Goal: Information Seeking & Learning: Learn about a topic

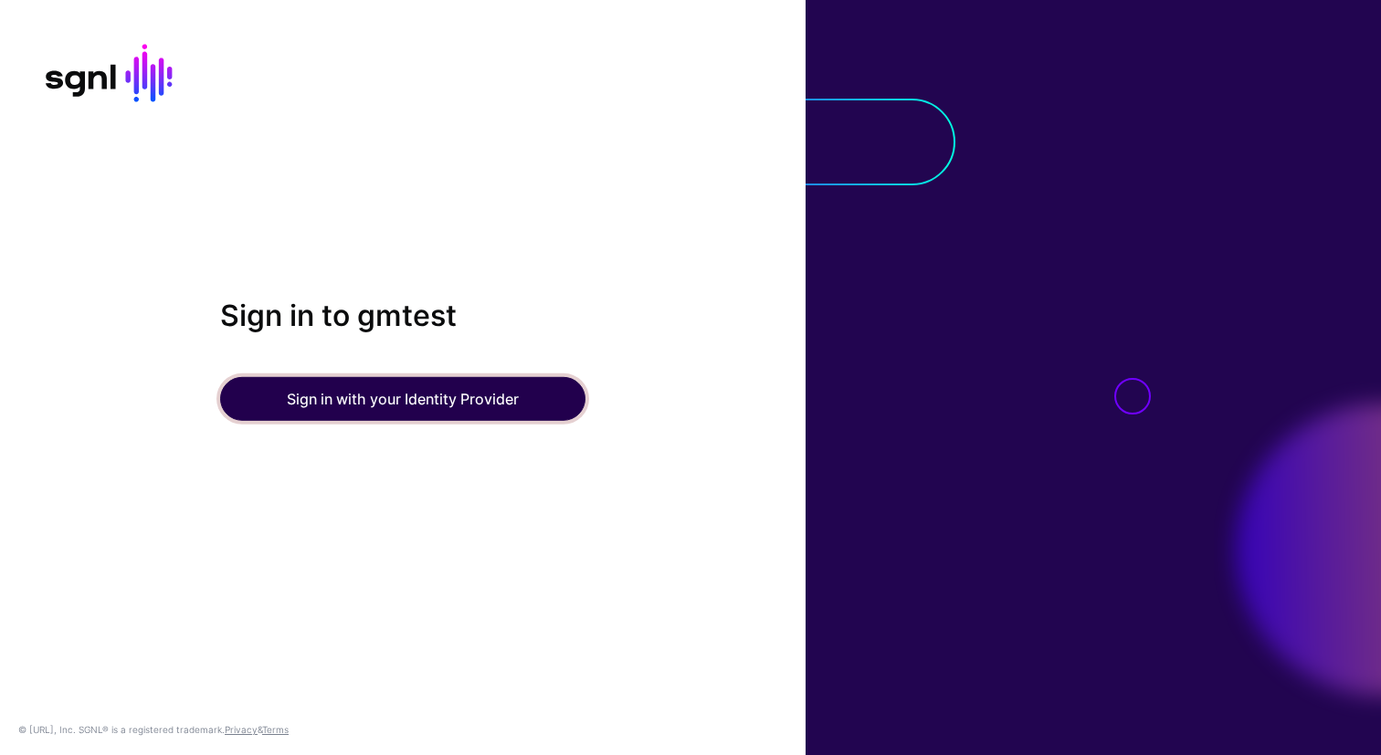
click at [399, 402] on button "Sign in with your Identity Provider" at bounding box center [402, 399] width 365 height 44
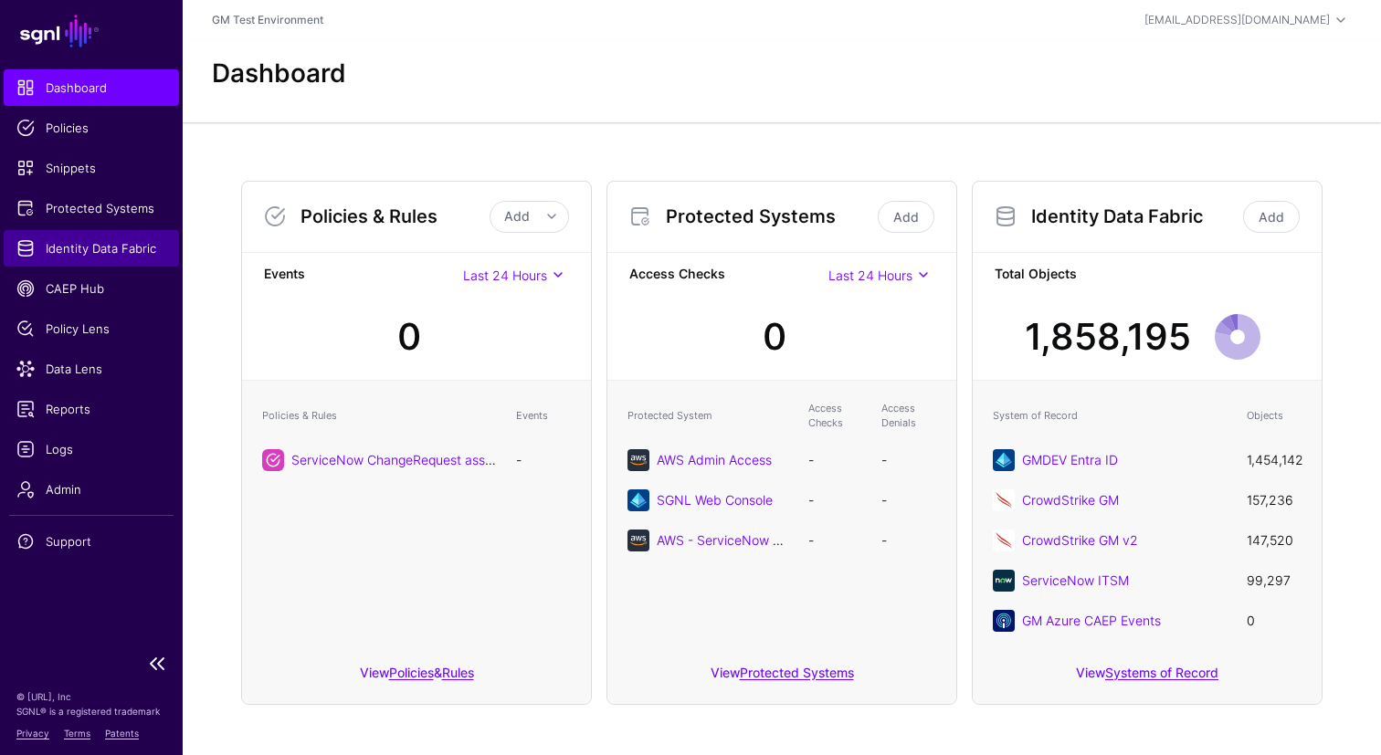
click at [56, 246] on span "Identity Data Fabric" at bounding box center [91, 248] width 150 height 18
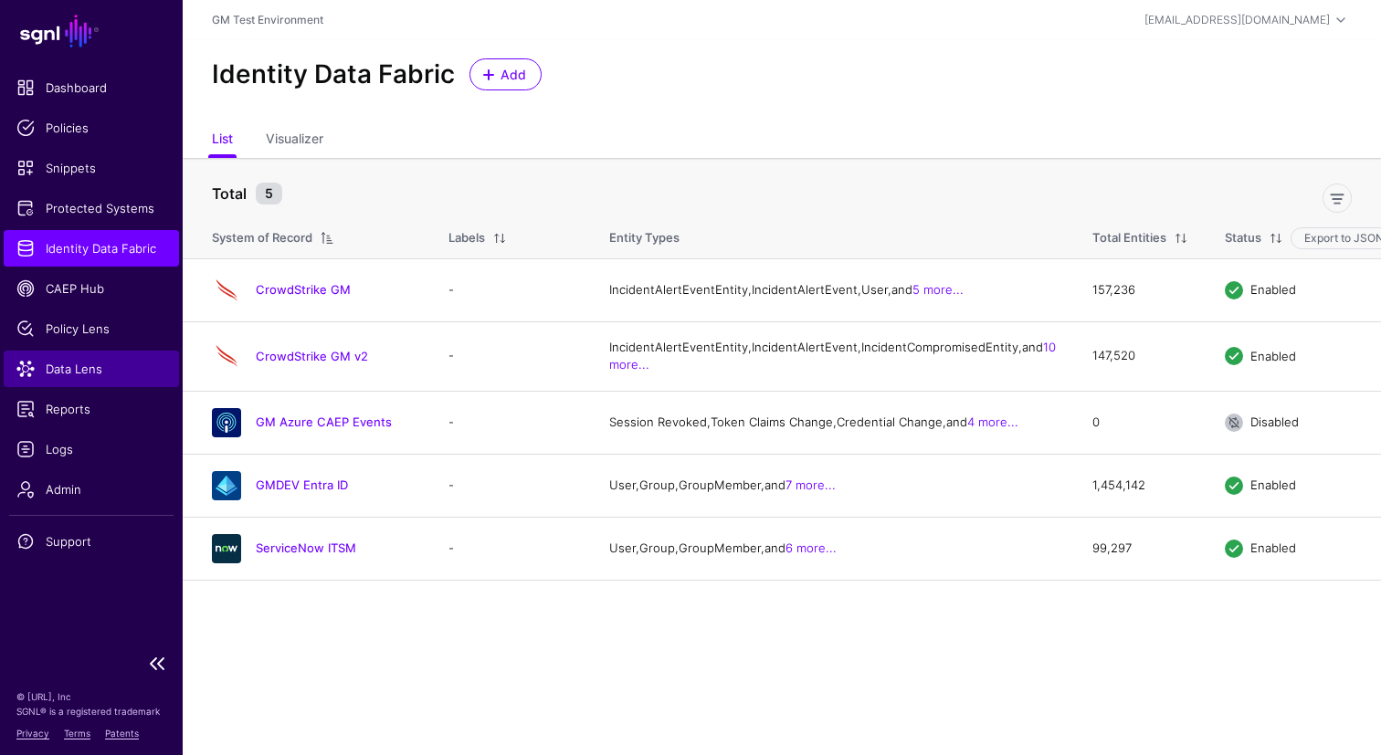
click at [61, 377] on span "Data Lens" at bounding box center [91, 369] width 150 height 18
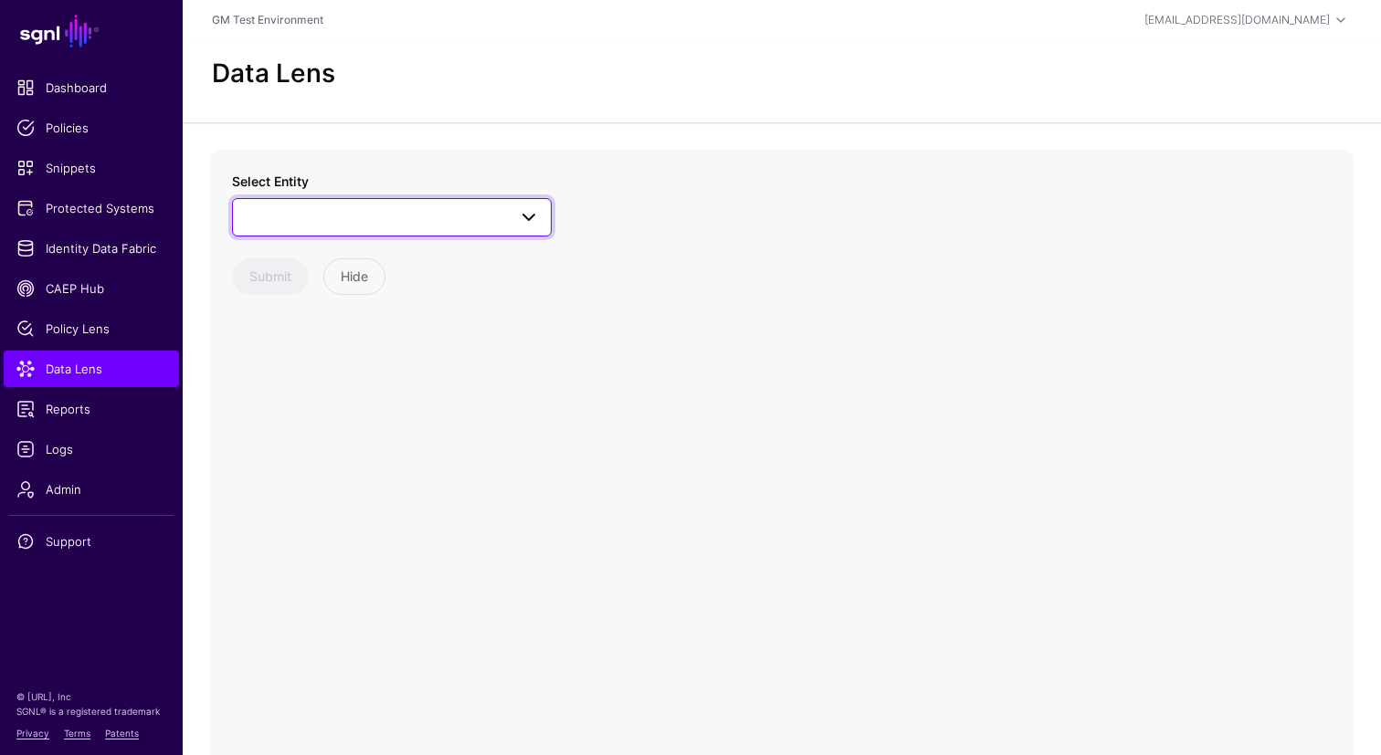
click at [321, 216] on span at bounding box center [392, 217] width 296 height 22
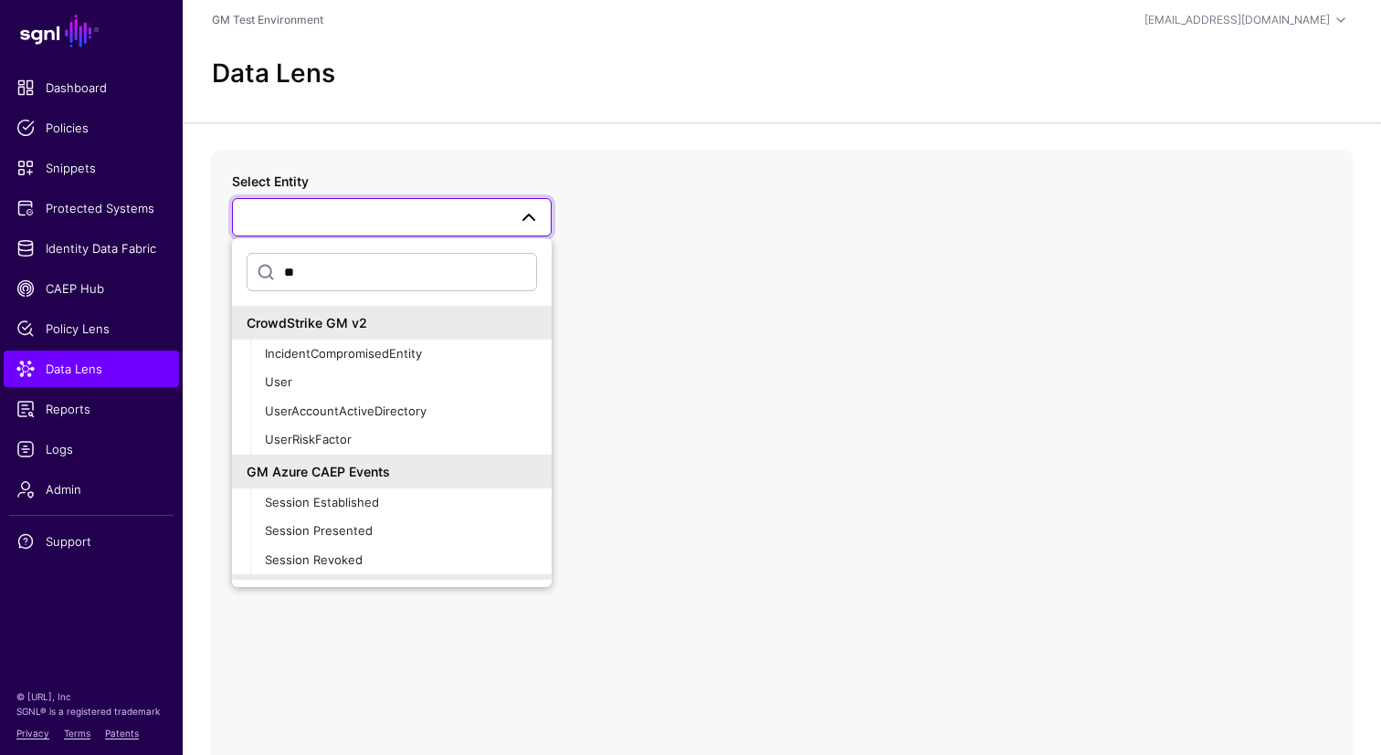
type input "*"
type input "******"
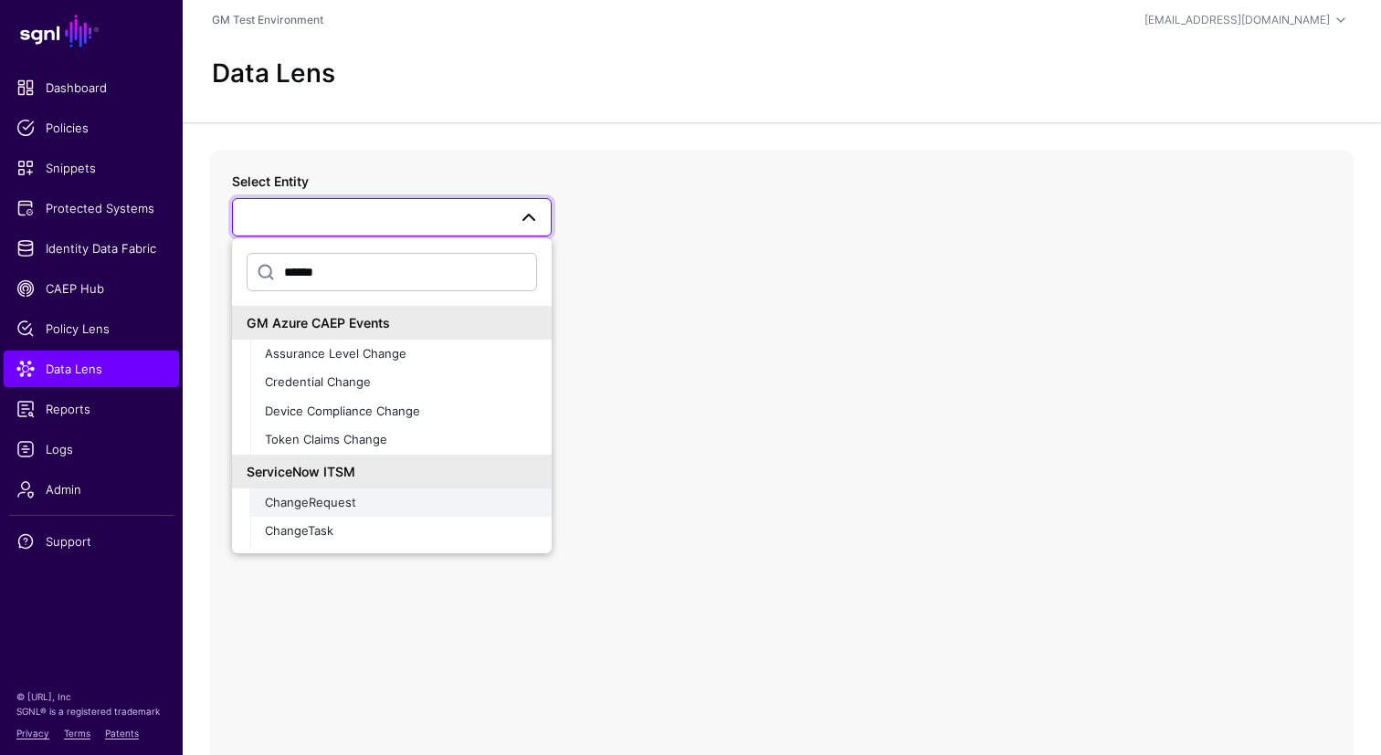
click at [299, 503] on span "ChangeRequest" at bounding box center [310, 502] width 91 height 15
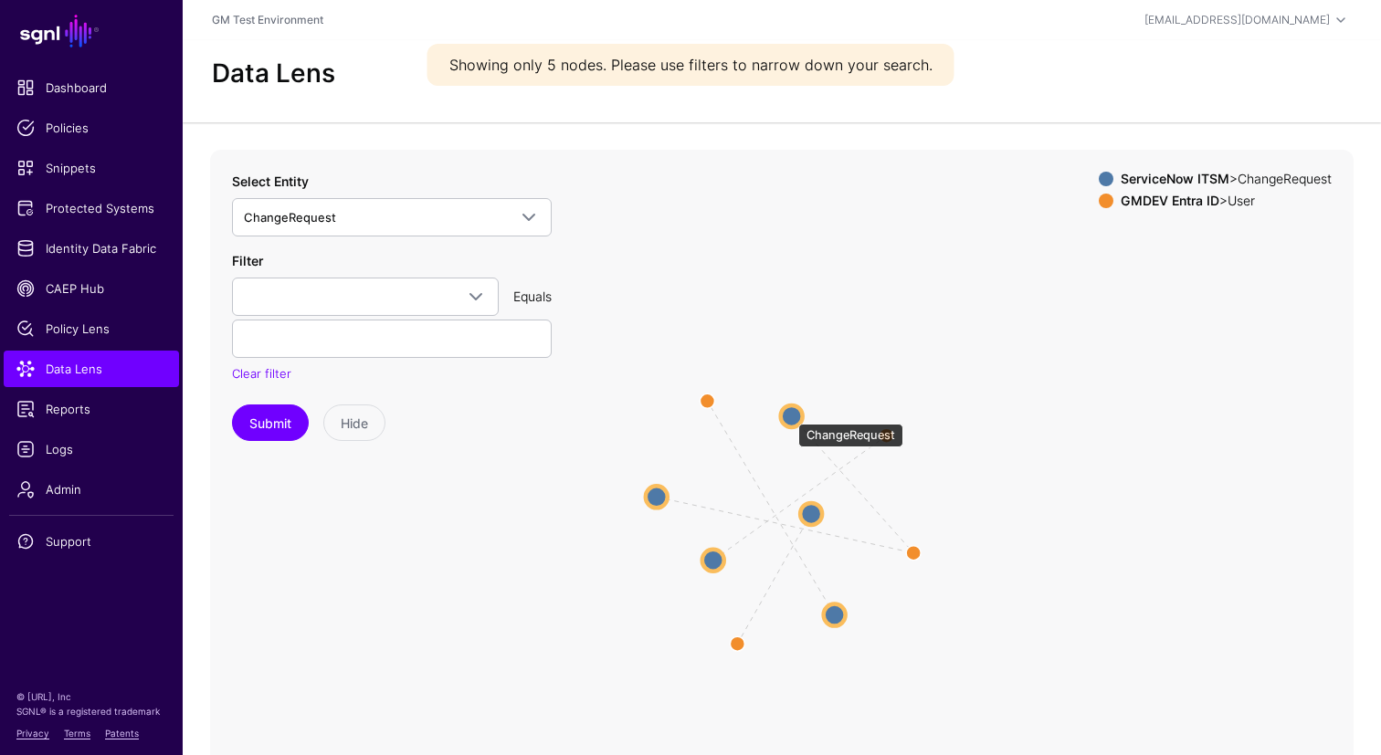
click at [789, 415] on circle at bounding box center [792, 417] width 22 height 22
